Goal: Task Accomplishment & Management: Manage account settings

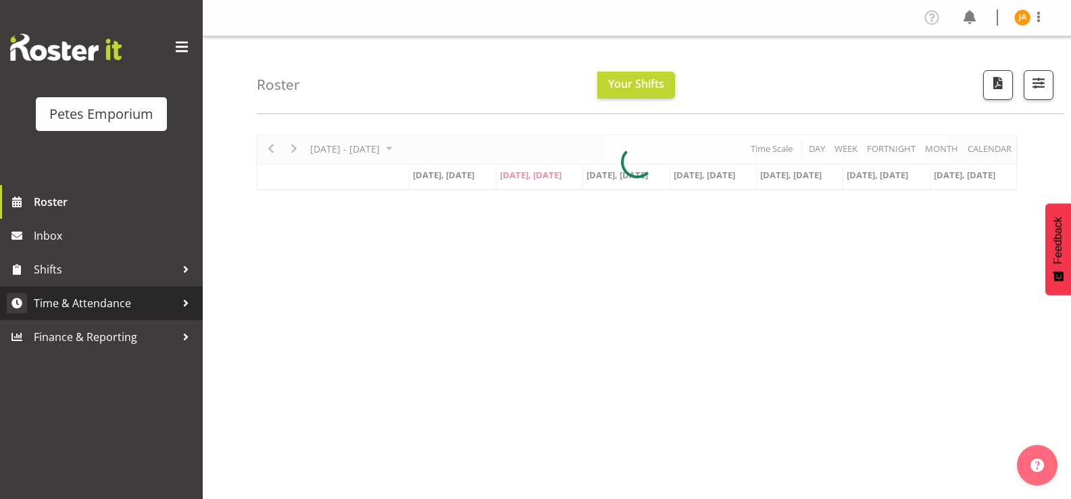
click at [107, 308] on span "Time & Attendance" at bounding box center [105, 303] width 142 height 20
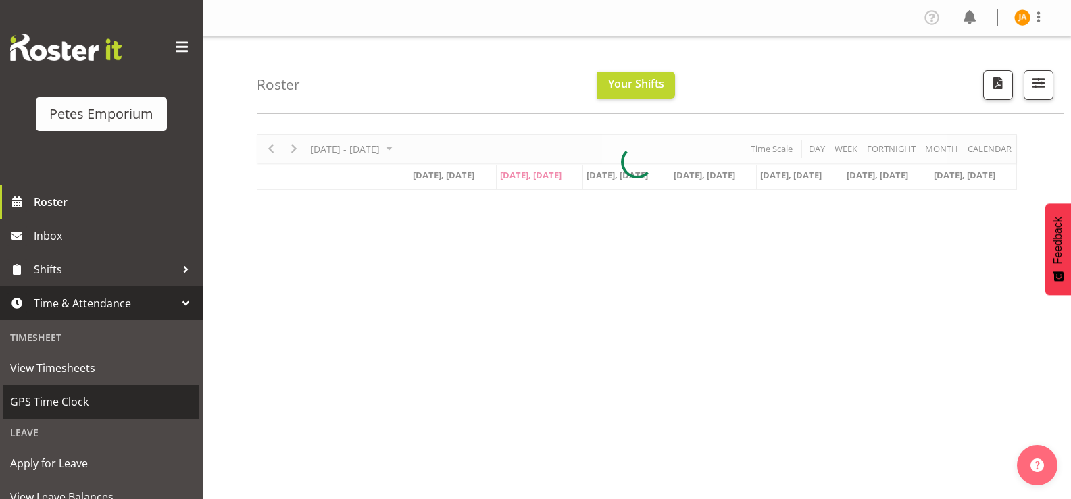
click at [78, 403] on span "GPS Time Clock" at bounding box center [101, 402] width 182 height 20
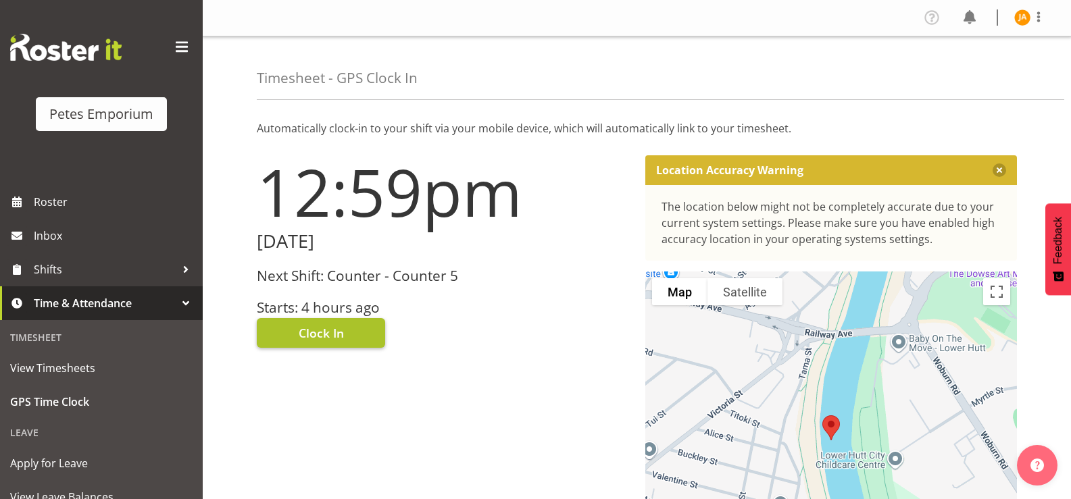
click at [353, 332] on button "Clock In" at bounding box center [321, 333] width 128 height 30
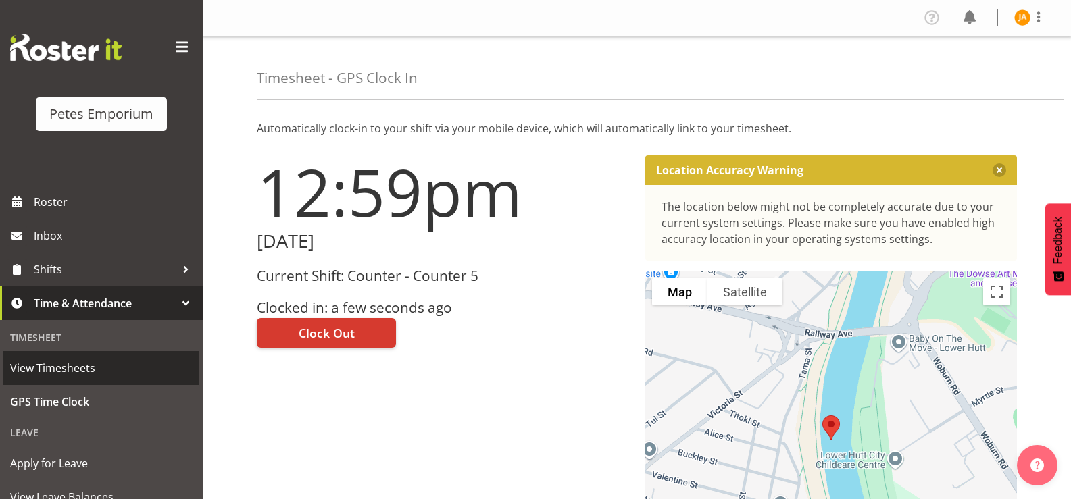
click at [70, 357] on link "View Timesheets" at bounding box center [101, 368] width 196 height 34
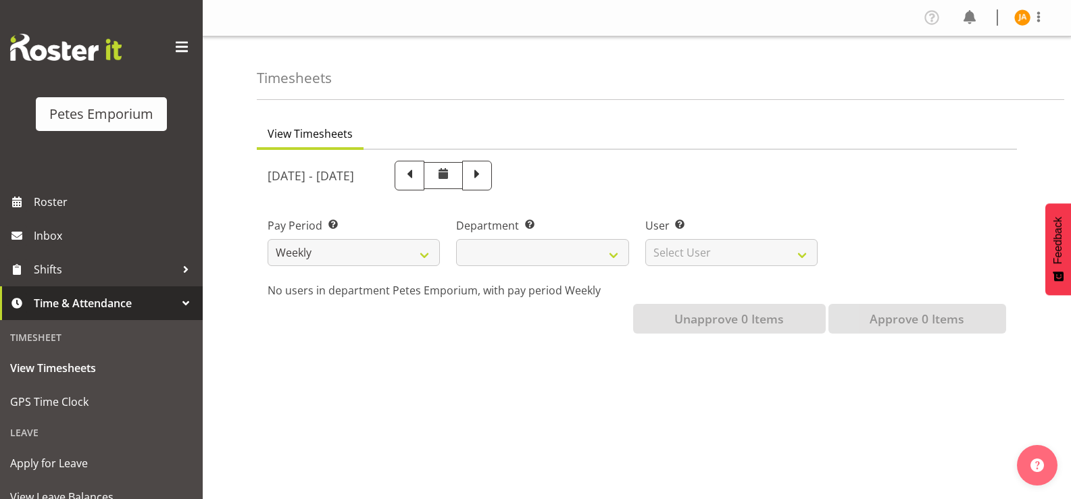
select select
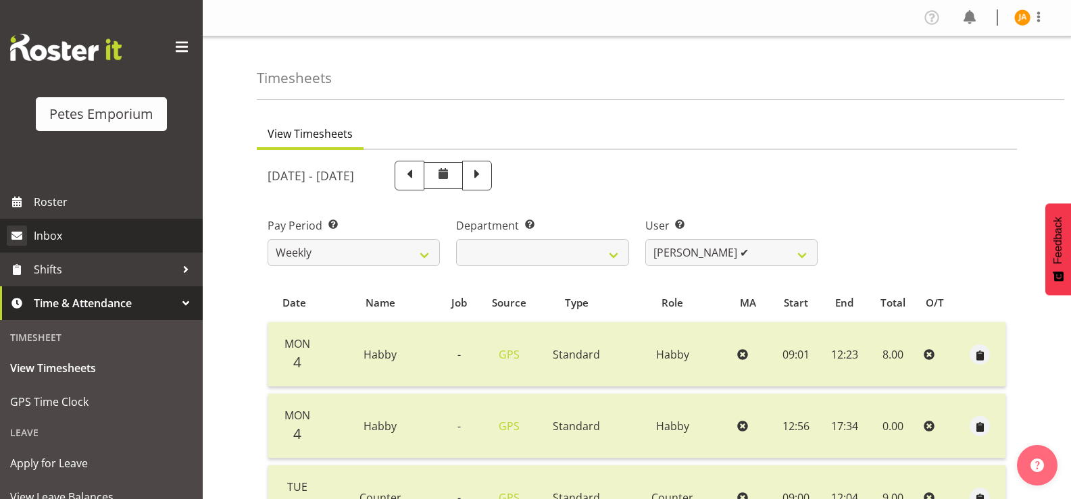
click at [55, 230] on span "Inbox" at bounding box center [115, 236] width 162 height 20
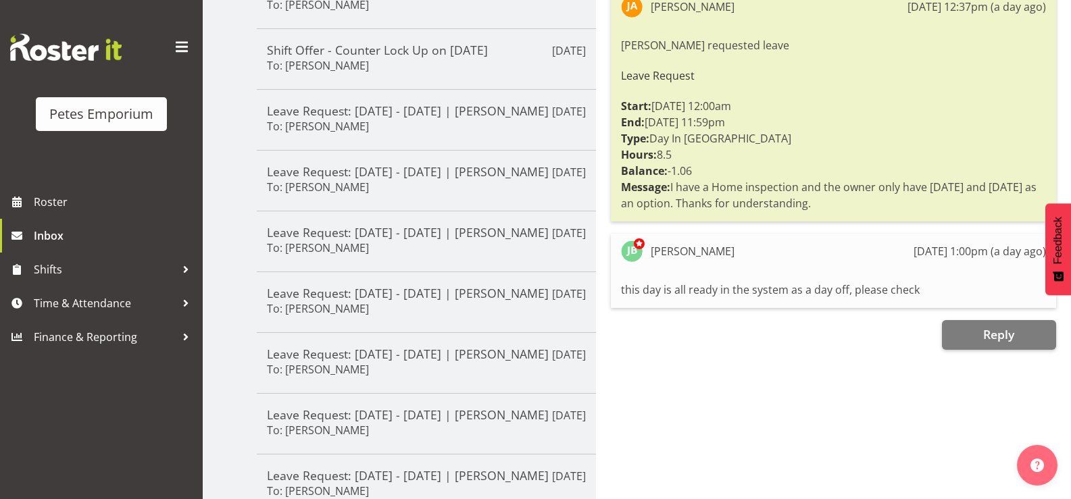
scroll to position [273, 0]
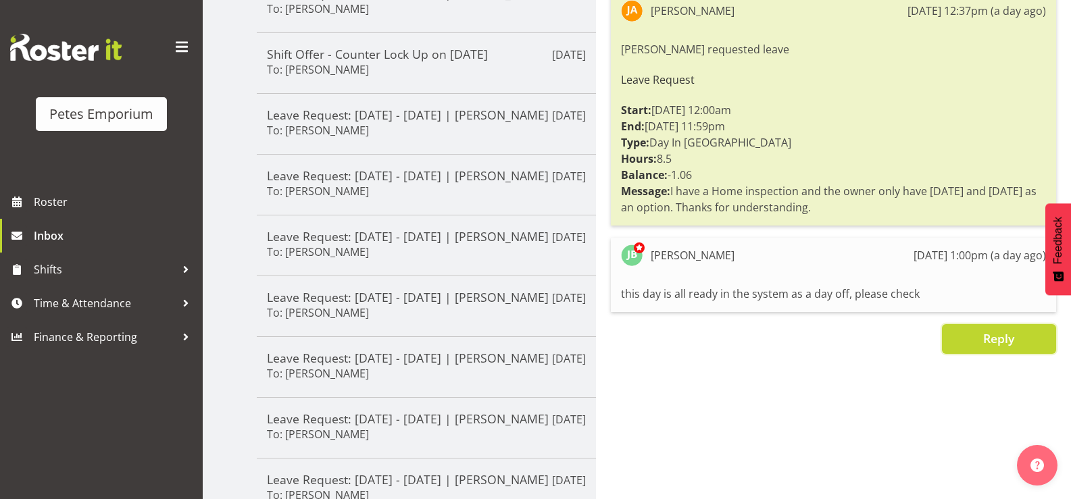
click at [968, 334] on button "Reply" at bounding box center [999, 339] width 114 height 30
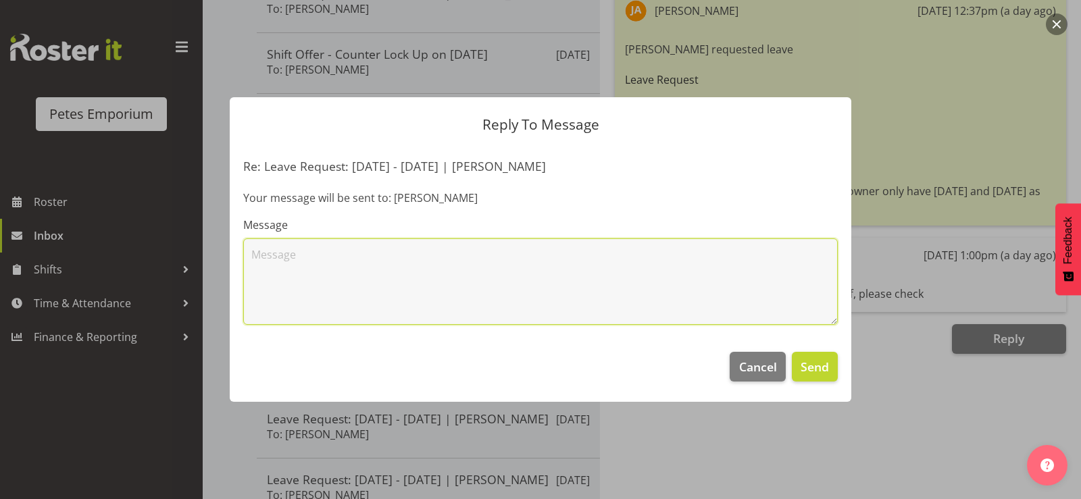
click at [424, 272] on textarea at bounding box center [540, 282] width 595 height 86
type textarea "thank you"
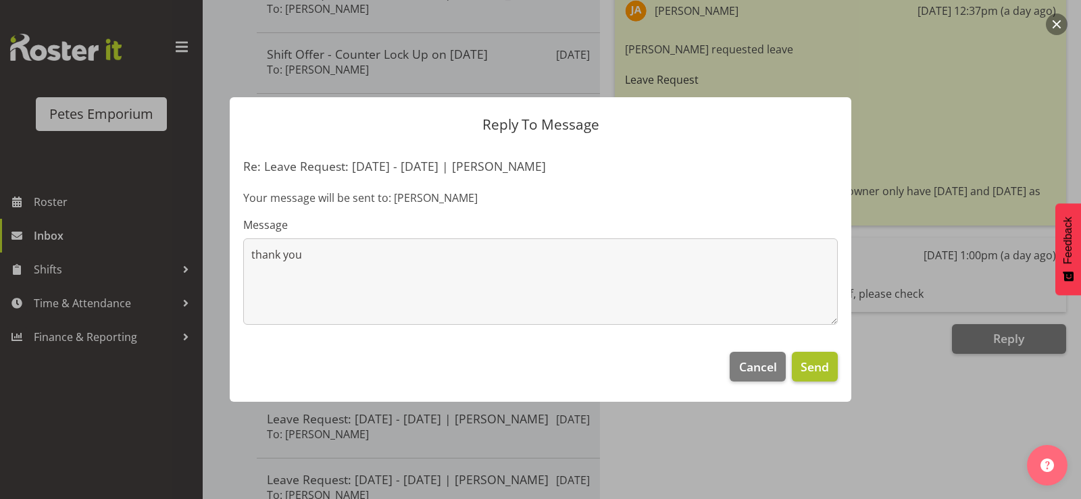
click at [821, 372] on span "Send" at bounding box center [815, 367] width 28 height 18
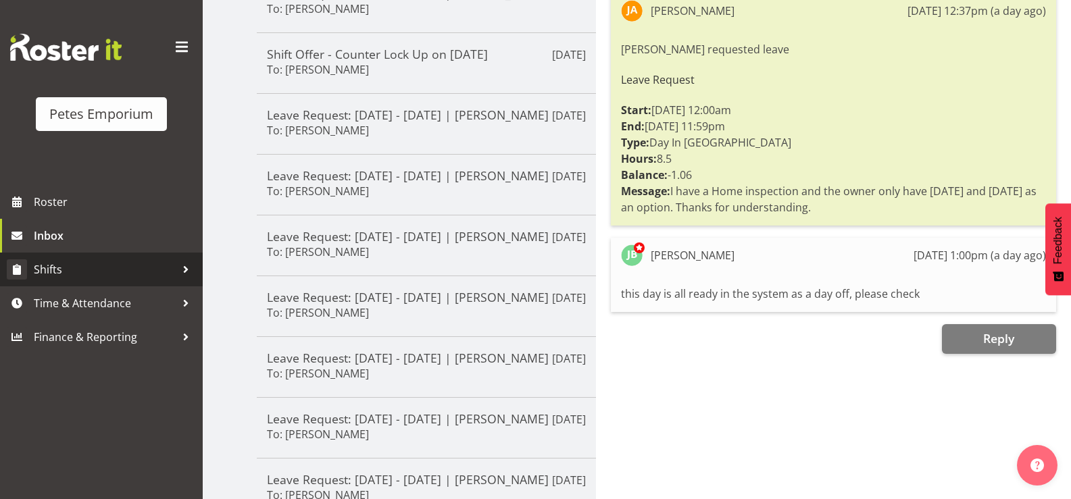
click at [45, 266] on span "Shifts" at bounding box center [105, 269] width 142 height 20
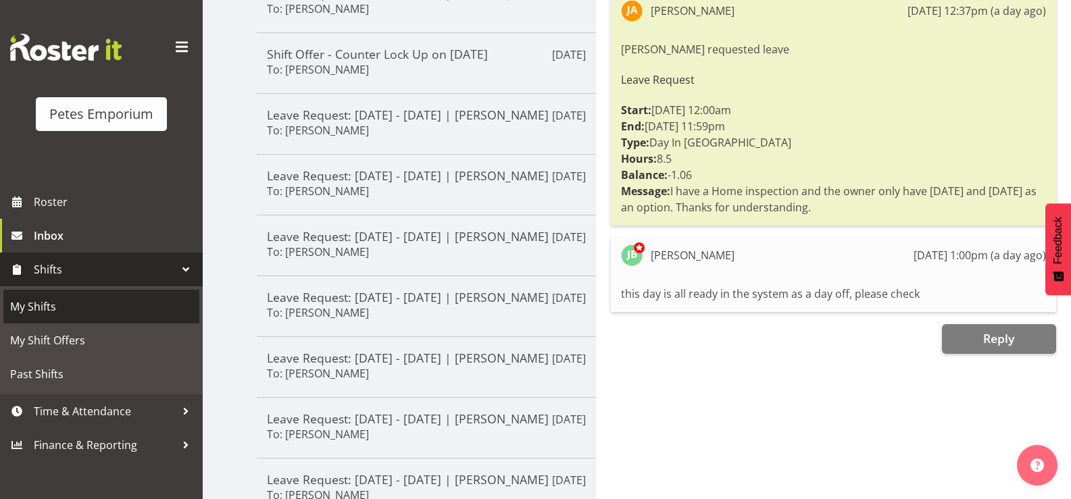
click at [49, 305] on span "My Shifts" at bounding box center [101, 307] width 182 height 20
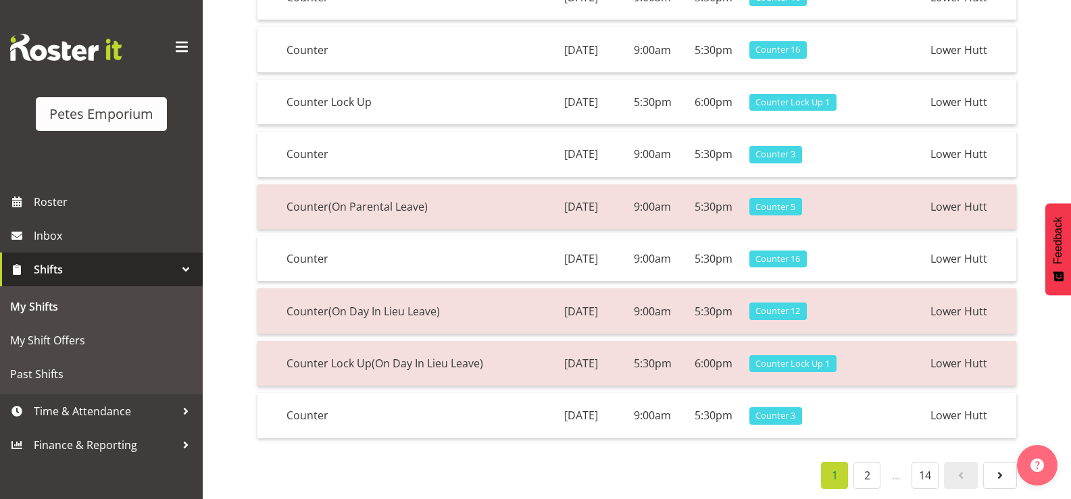
scroll to position [264, 0]
click at [54, 203] on span "Roster" at bounding box center [115, 202] width 162 height 20
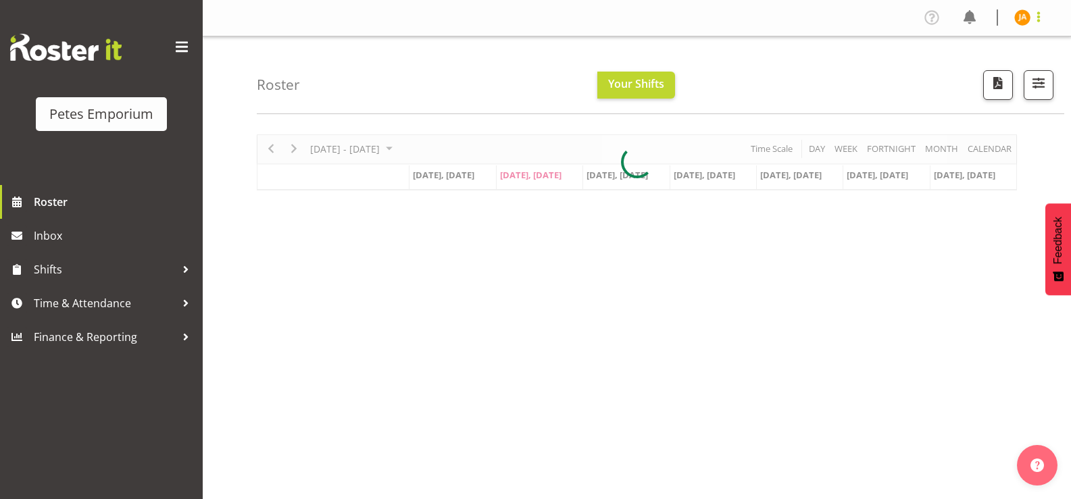
click at [1041, 20] on span at bounding box center [1038, 17] width 16 height 16
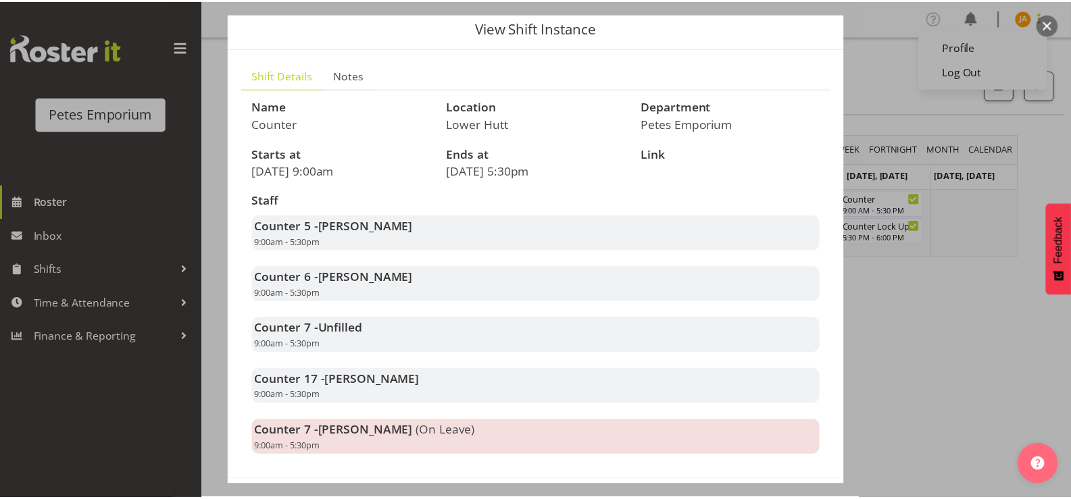
scroll to position [36, 0]
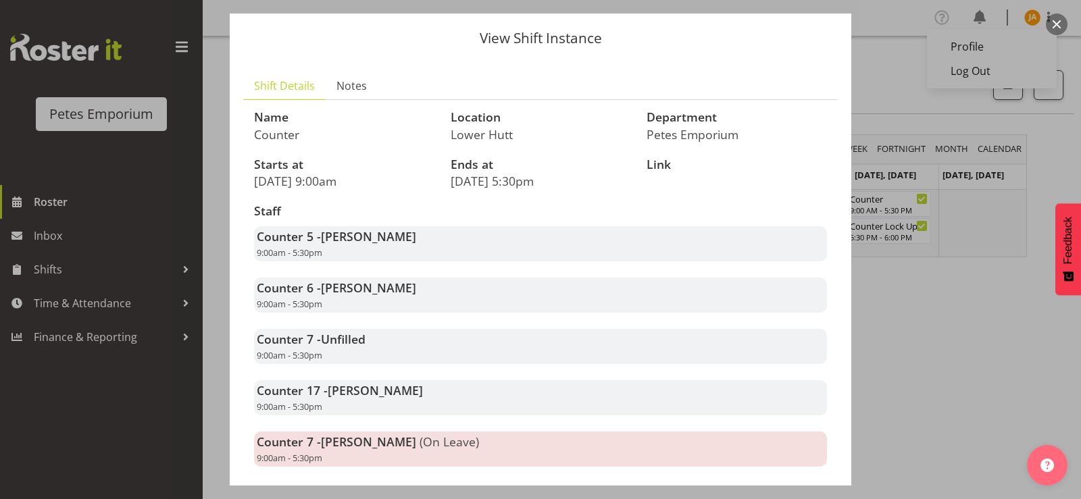
click at [924, 357] on div at bounding box center [540, 249] width 1081 height 499
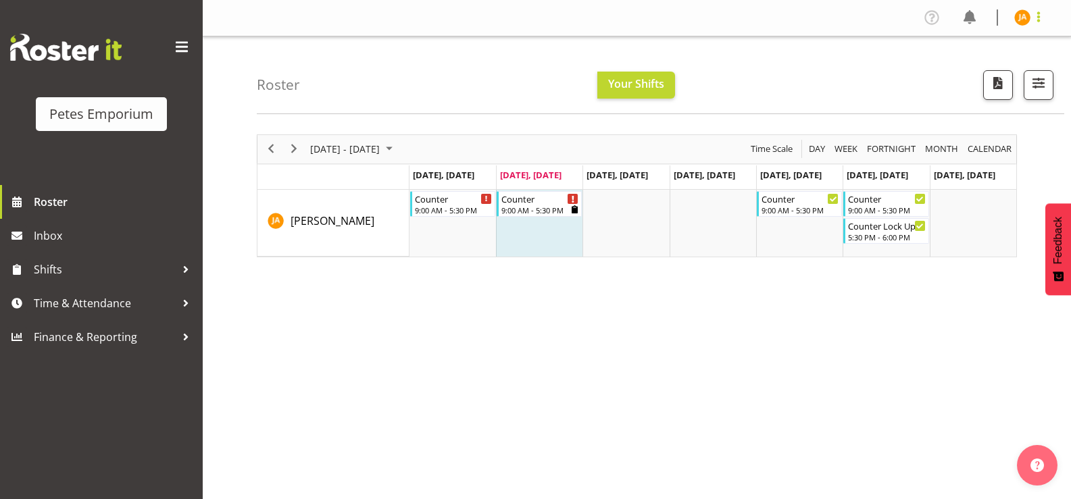
click at [1035, 14] on span at bounding box center [1038, 17] width 16 height 16
click at [965, 72] on link "Log Out" at bounding box center [982, 71] width 130 height 24
